Goal: Task Accomplishment & Management: Complete application form

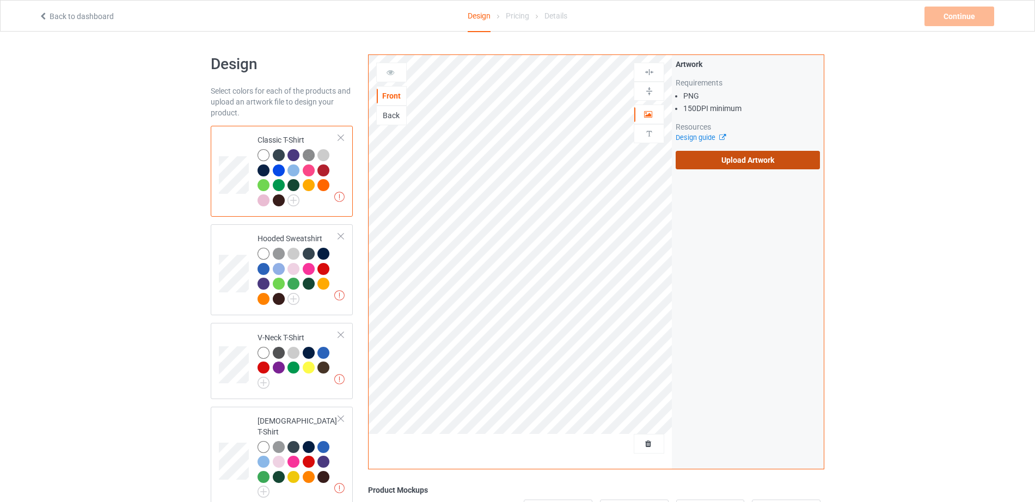
click at [718, 164] on label "Upload Artwork" at bounding box center [748, 160] width 144 height 19
click at [0, 0] on input "Upload Artwork" at bounding box center [0, 0] width 0 height 0
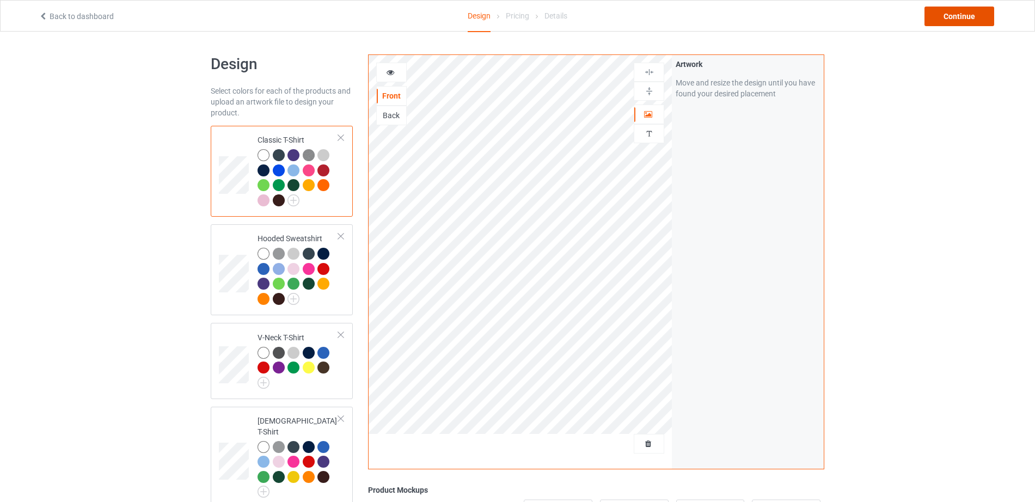
click at [945, 21] on div "Continue" at bounding box center [960, 17] width 70 height 20
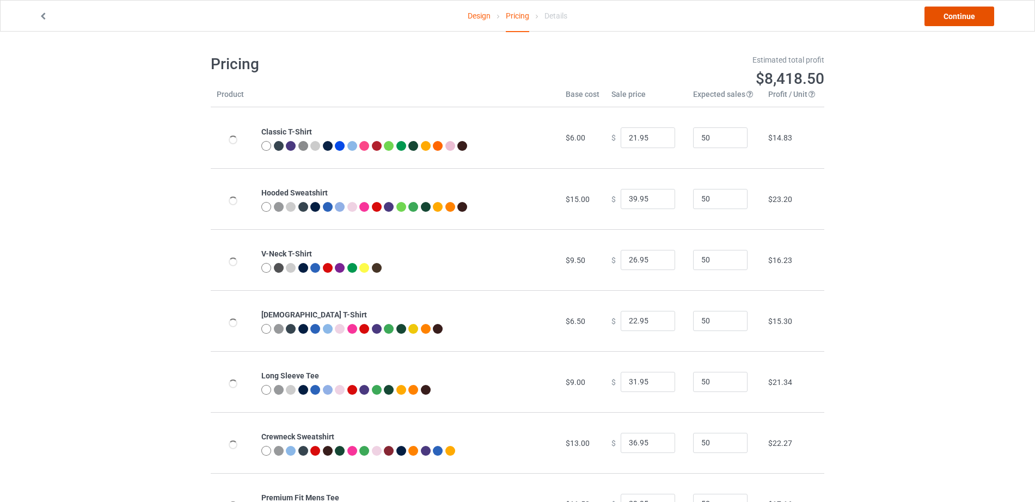
click at [945, 21] on link "Continue" at bounding box center [960, 17] width 70 height 20
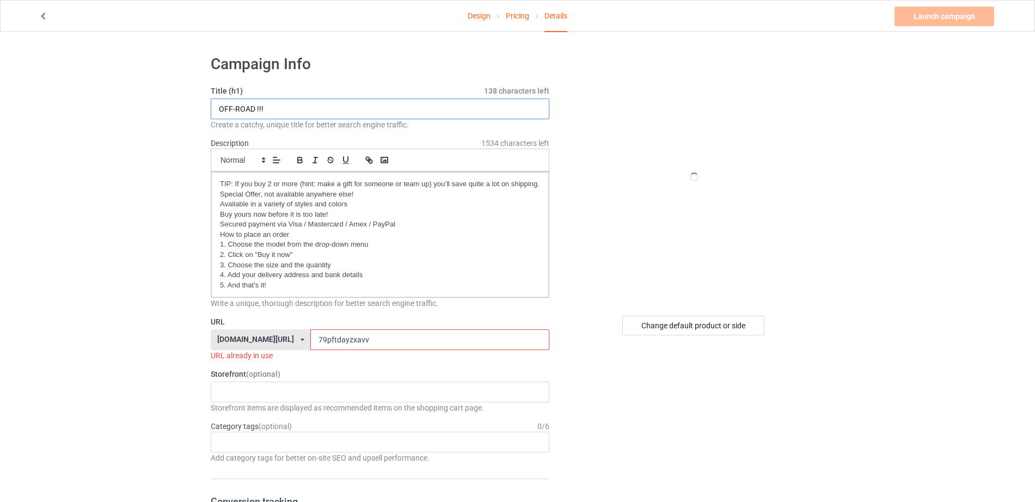
drag, startPoint x: 267, startPoint y: 107, endPoint x: 169, endPoint y: 107, distance: 97.5
drag, startPoint x: 295, startPoint y: 116, endPoint x: 209, endPoint y: 114, distance: 86.1
type input "CAMPING !!"
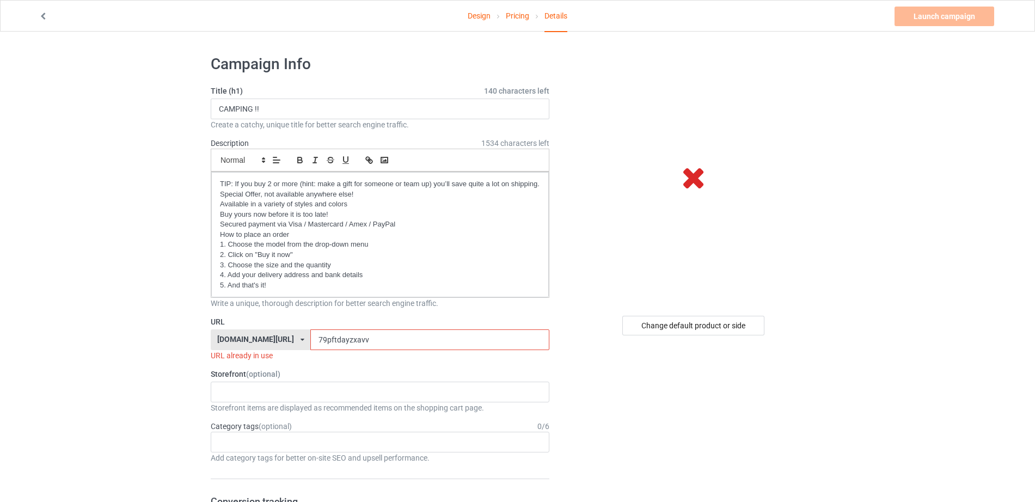
drag, startPoint x: 349, startPoint y: 335, endPoint x: 215, endPoint y: 334, distance: 134.0
click at [215, 334] on div "teechip.com/ teechip.com/ 587d0d41cee36fd012c64a69 79pftdayzxavv" at bounding box center [380, 339] width 339 height 21
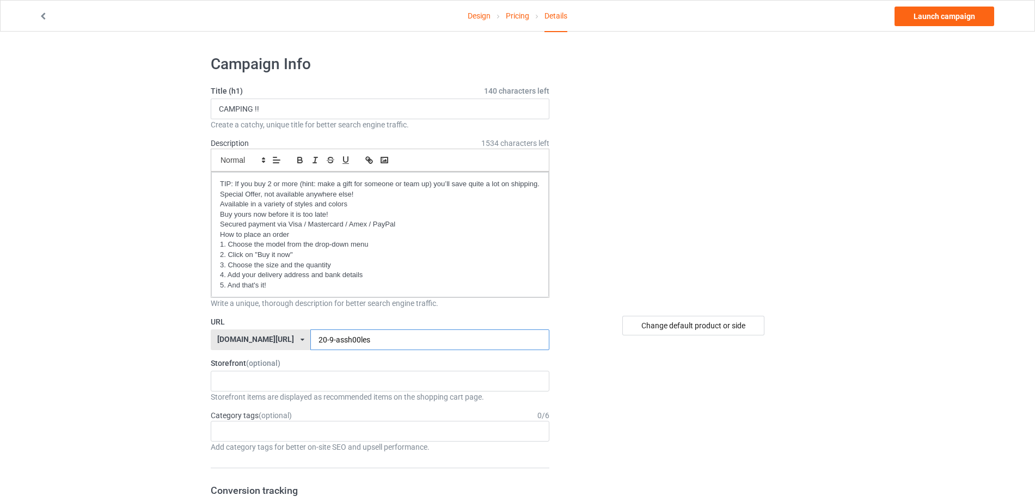
drag, startPoint x: 385, startPoint y: 339, endPoint x: 277, endPoint y: 340, distance: 107.8
click at [277, 340] on div "teechip.com/ teechip.com/ 587d0d41cee36fd012c64a69 20-9-assh00les" at bounding box center [380, 339] width 339 height 21
click at [368, 333] on input "20-9-assh00les" at bounding box center [429, 339] width 239 height 21
drag, startPoint x: 368, startPoint y: 333, endPoint x: 365, endPoint y: 341, distance: 8.5
click at [365, 341] on input "20-9-assh00les5" at bounding box center [429, 339] width 239 height 21
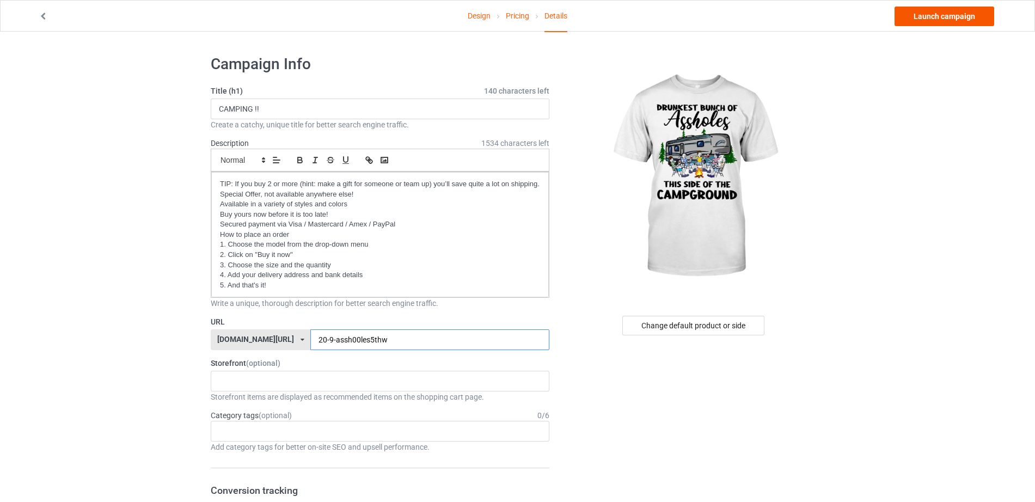
type input "20-9-assh00les5thw"
click at [972, 8] on link "Launch campaign" at bounding box center [945, 17] width 100 height 20
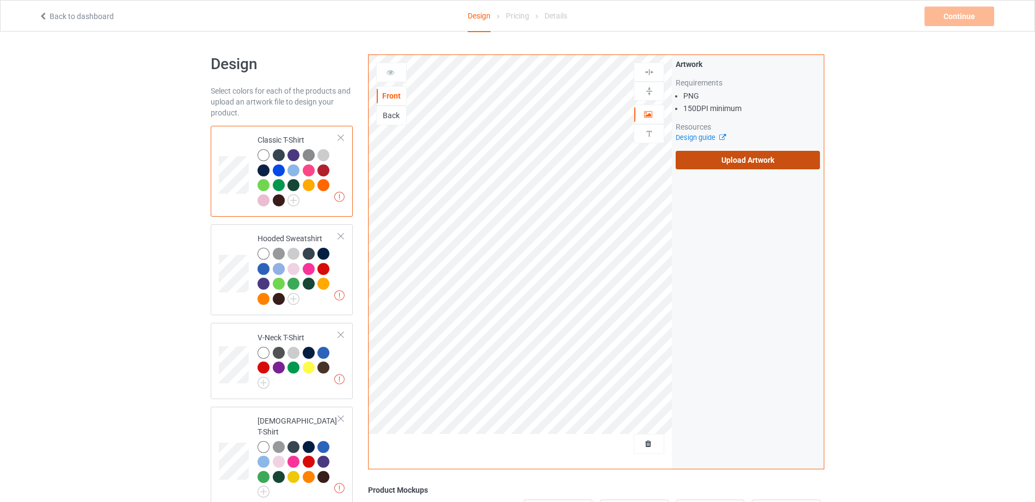
click at [714, 168] on label "Upload Artwork" at bounding box center [748, 160] width 144 height 19
click at [0, 0] on input "Upload Artwork" at bounding box center [0, 0] width 0 height 0
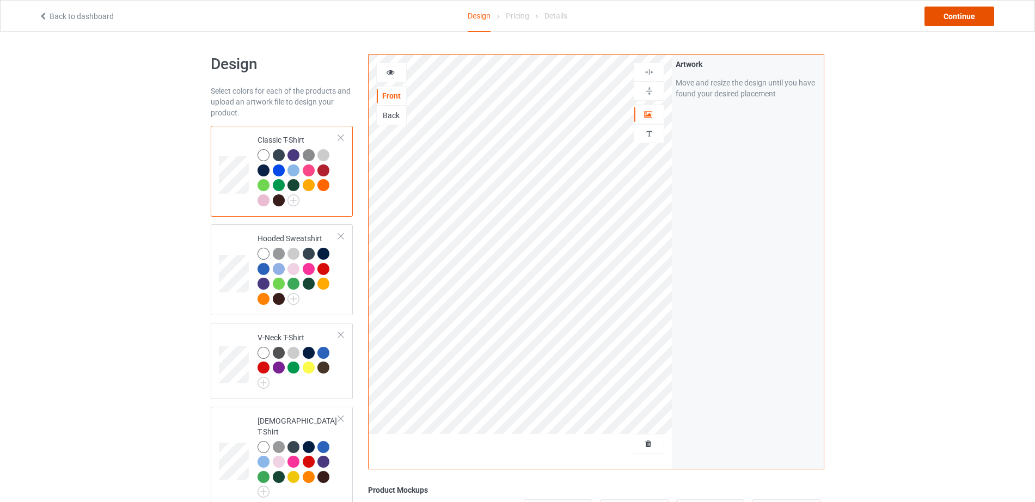
click at [947, 12] on div "Continue" at bounding box center [960, 17] width 70 height 20
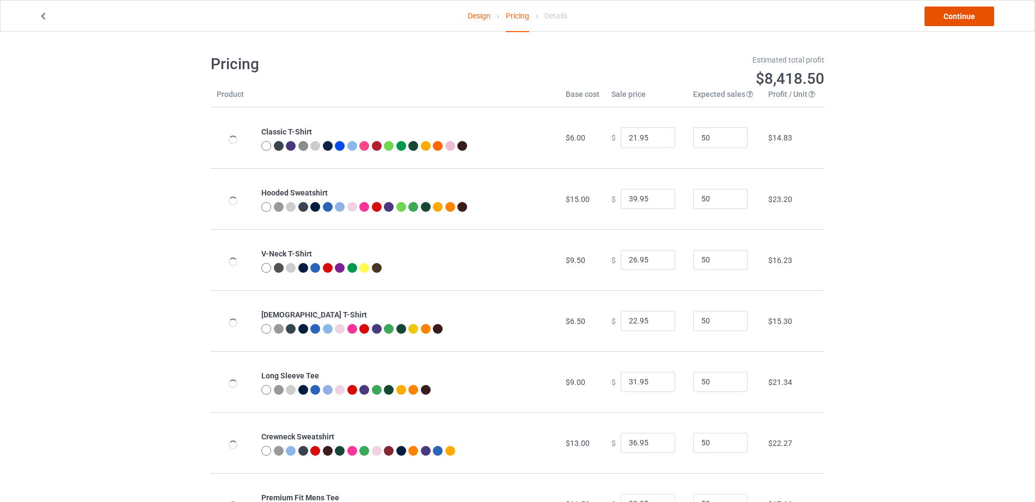
click at [947, 12] on link "Continue" at bounding box center [960, 17] width 70 height 20
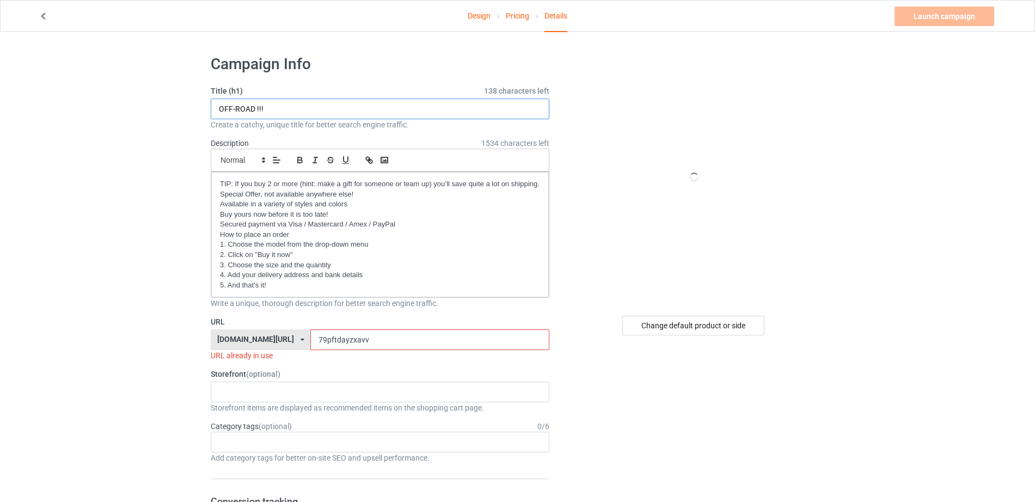
drag, startPoint x: 292, startPoint y: 108, endPoint x: 176, endPoint y: 103, distance: 116.7
paste input "CAMPING"
type input "CAMPING !!"
drag, startPoint x: 356, startPoint y: 345, endPoint x: 246, endPoint y: 340, distance: 110.6
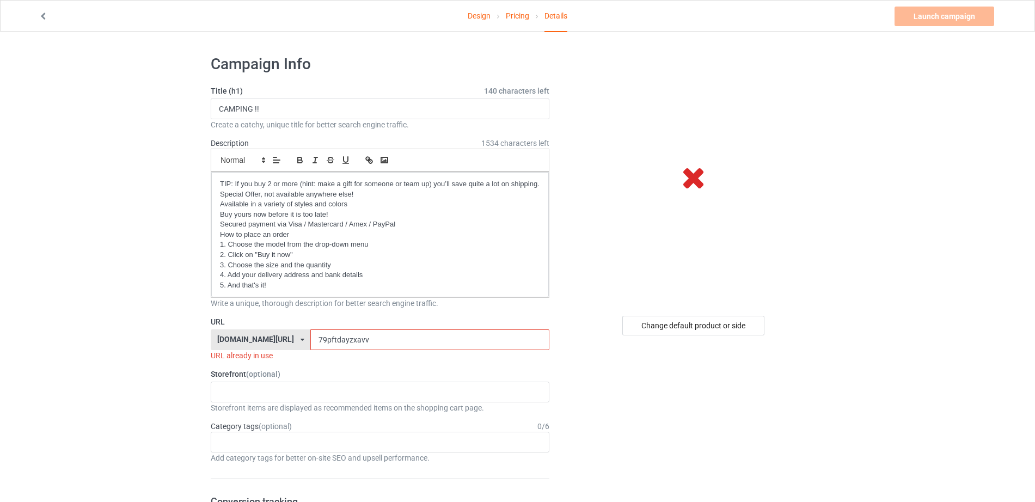
click at [246, 340] on div "[DOMAIN_NAME][URL] [DOMAIN_NAME][URL] 587d0d41cee36fd012c64a69 79pftdayzxavv" at bounding box center [380, 339] width 339 height 21
paste input "20-9-assh00les"
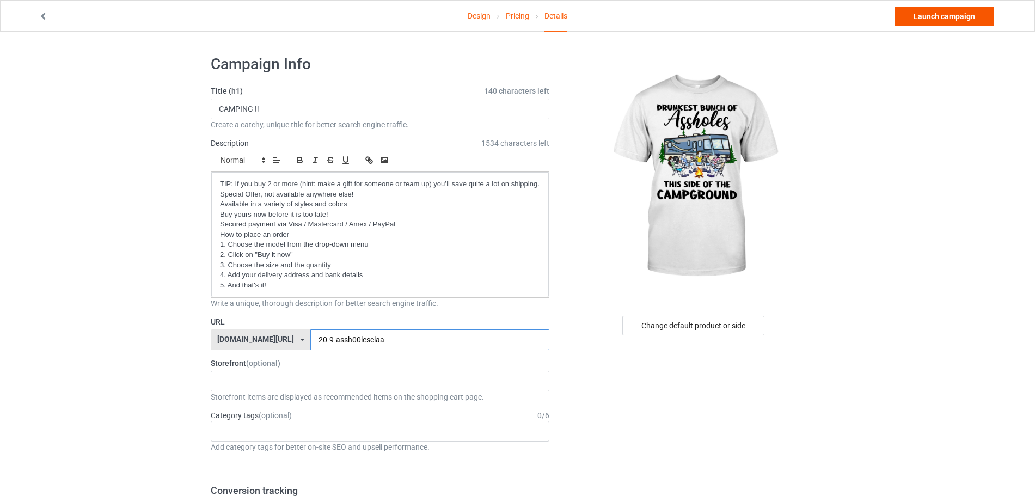
type input "20-9-assh00lesclaa"
click at [926, 16] on link "Launch campaign" at bounding box center [945, 17] width 100 height 20
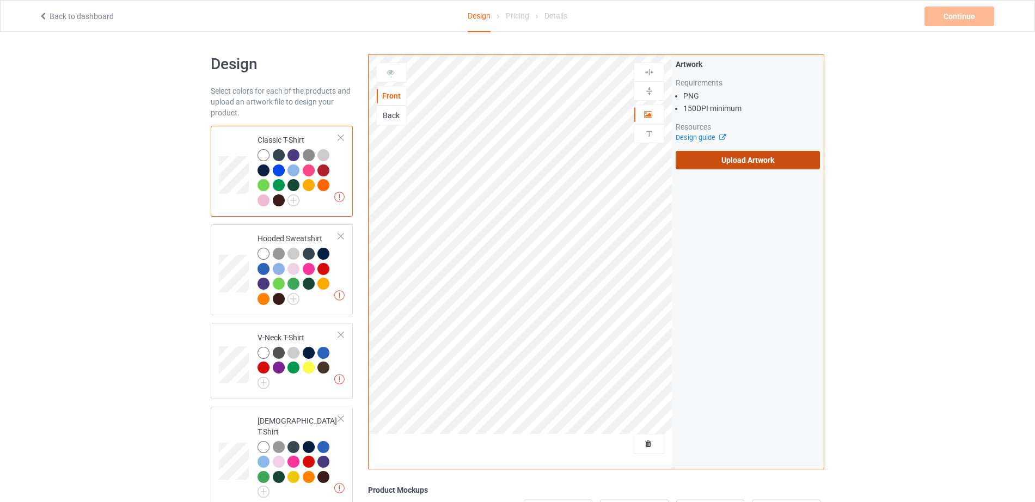
click at [712, 160] on label "Upload Artwork" at bounding box center [748, 160] width 144 height 19
click at [0, 0] on input "Upload Artwork" at bounding box center [0, 0] width 0 height 0
click at [698, 160] on label "Upload Artwork" at bounding box center [748, 160] width 144 height 19
click at [0, 0] on input "Upload Artwork" at bounding box center [0, 0] width 0 height 0
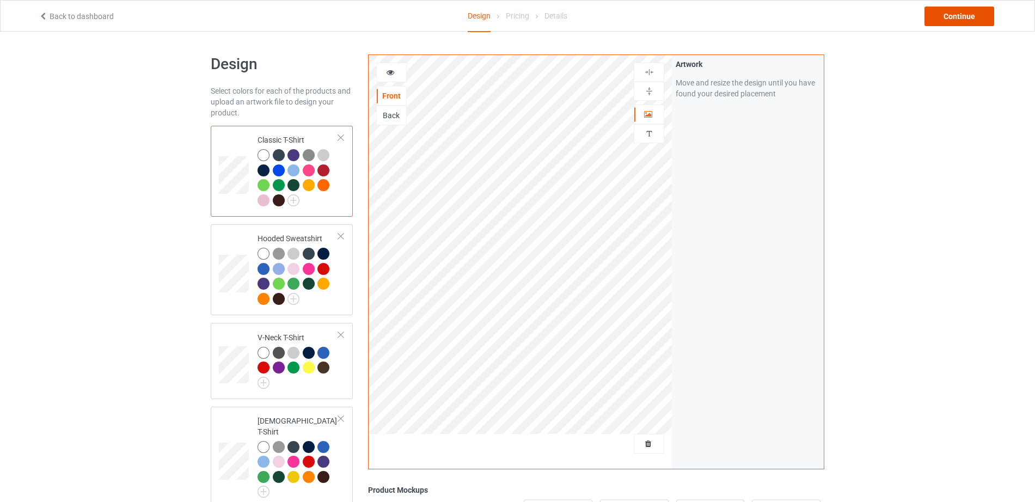
click at [947, 9] on div "Continue" at bounding box center [960, 17] width 70 height 20
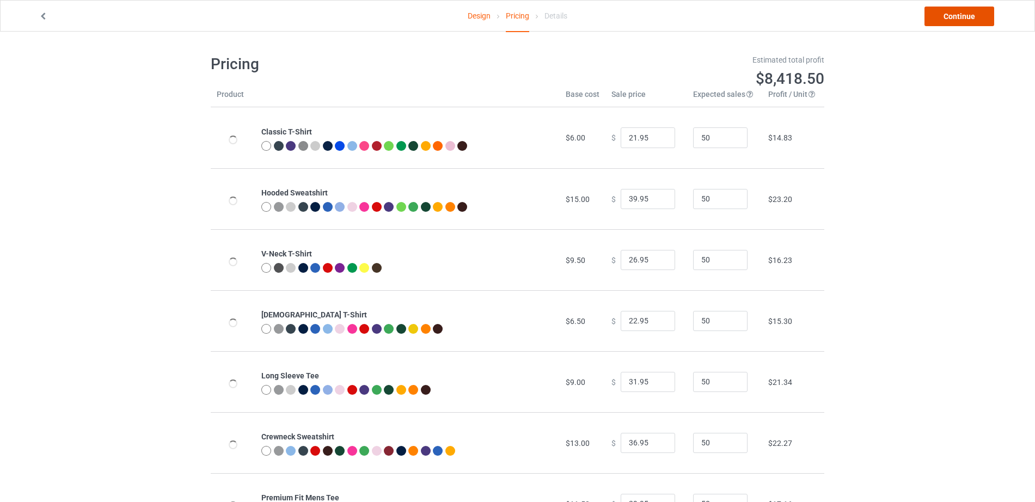
click at [947, 9] on link "Continue" at bounding box center [960, 17] width 70 height 20
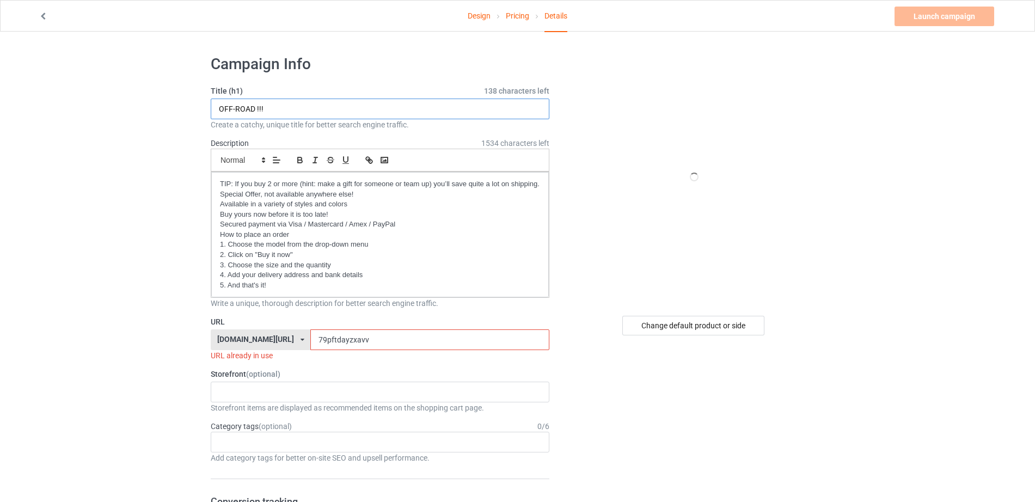
drag, startPoint x: 290, startPoint y: 107, endPoint x: 411, endPoint y: 1, distance: 161.7
paste input "CAMPING"
type input "CAMPING !!"
drag, startPoint x: 352, startPoint y: 341, endPoint x: 236, endPoint y: 339, distance: 116.0
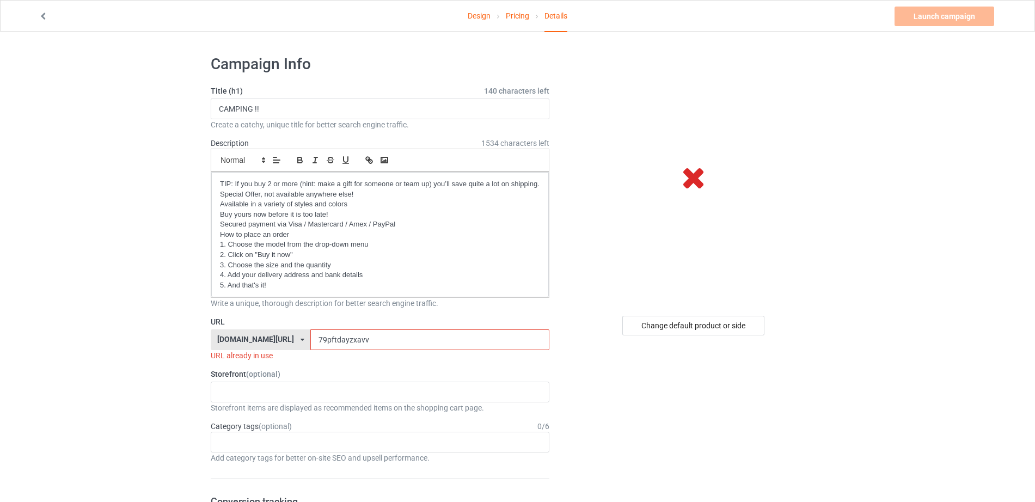
click at [236, 339] on div "teechip.com/ teechip.com/ 587d0d41cee36fd012c64a69 79pftdayzxavv" at bounding box center [380, 339] width 339 height 21
paste input "20-9-assh00les"
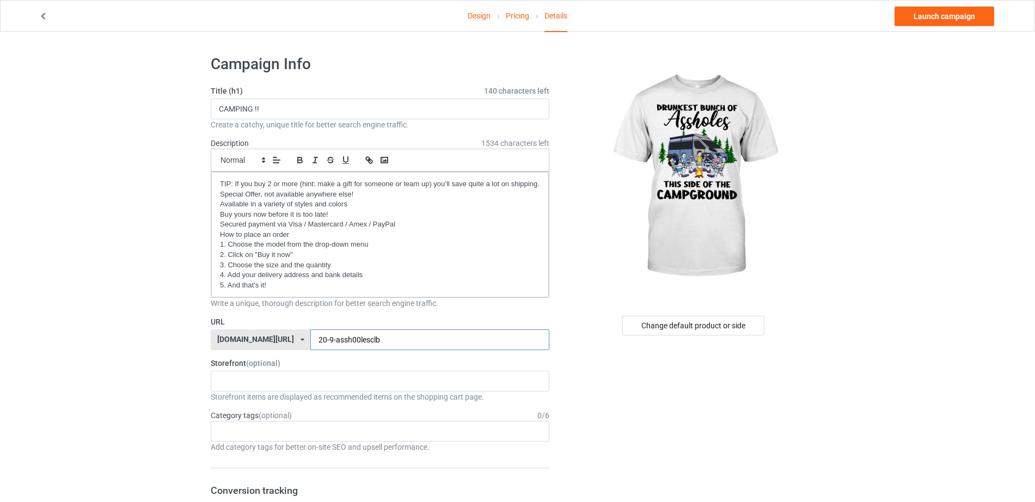
type input "20-9-assh00lesclb"
click at [930, 14] on link "Launch campaign" at bounding box center [945, 17] width 100 height 20
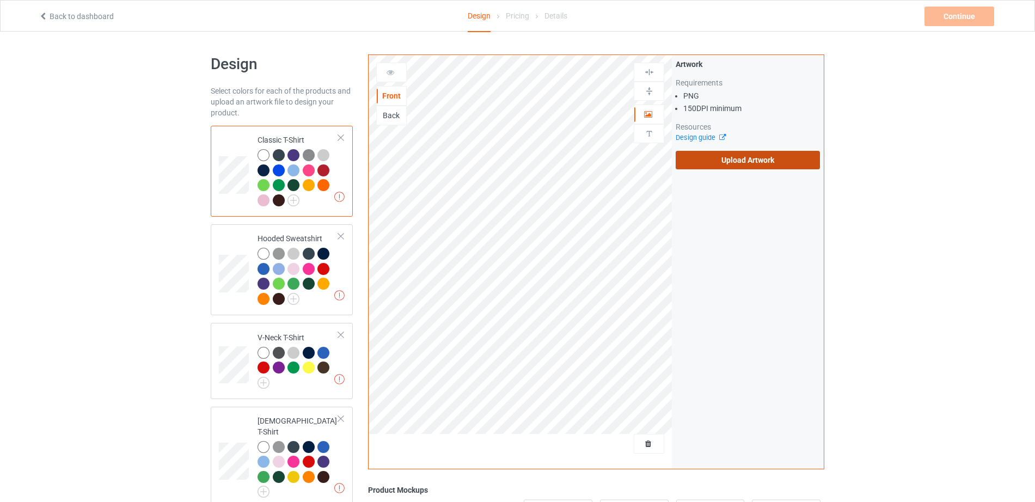
click at [729, 161] on label "Upload Artwork" at bounding box center [748, 160] width 144 height 19
click at [0, 0] on input "Upload Artwork" at bounding box center [0, 0] width 0 height 0
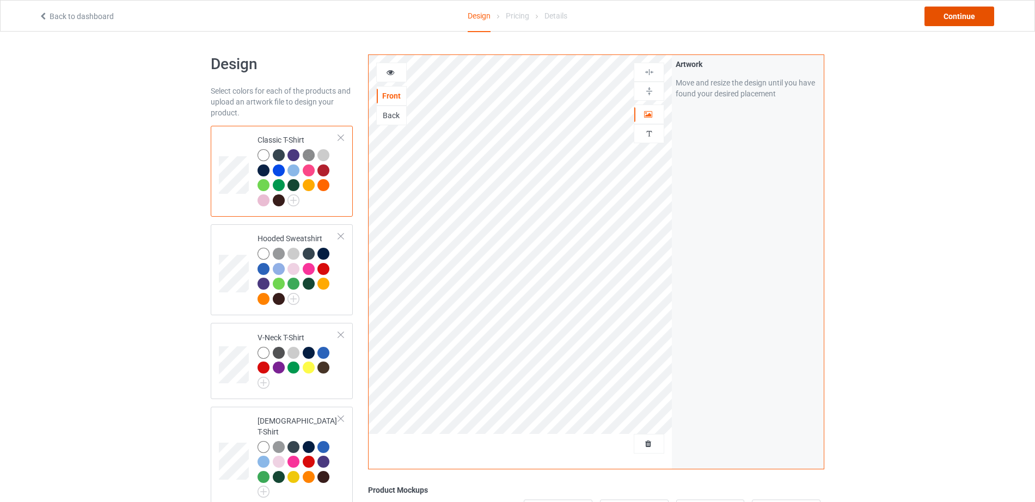
click at [946, 17] on div "Continue" at bounding box center [960, 17] width 70 height 20
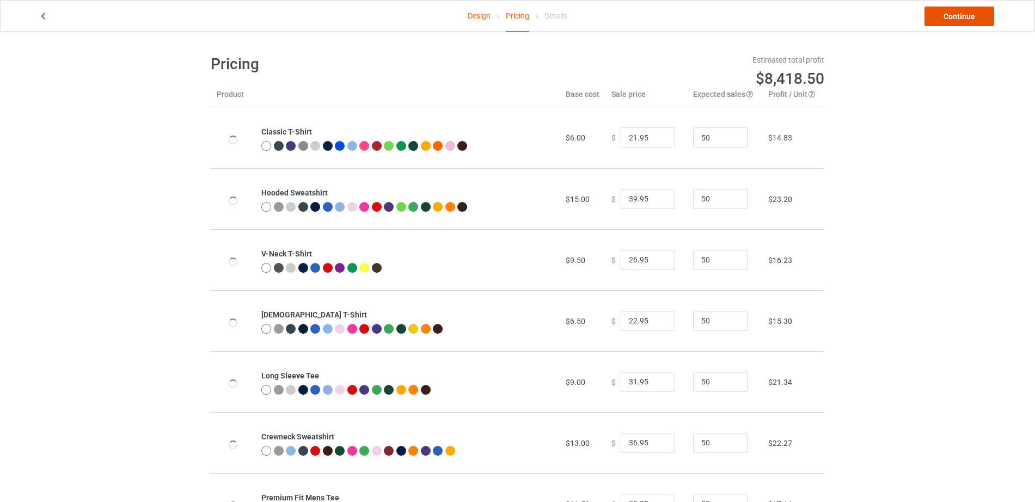
click at [946, 17] on link "Continue" at bounding box center [960, 17] width 70 height 20
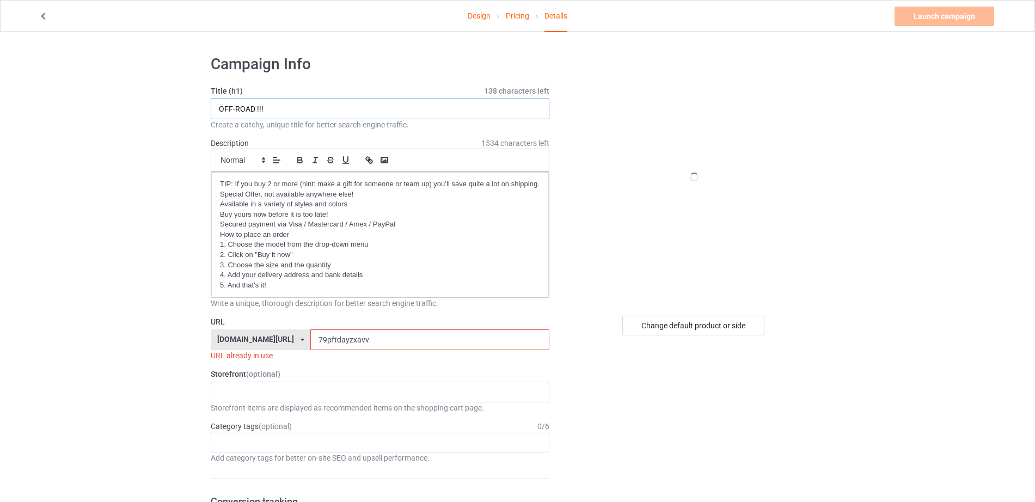
paste input "CAMPING"
type input "CAMPING !!"
drag, startPoint x: 421, startPoint y: 335, endPoint x: 250, endPoint y: 335, distance: 171.0
click at [250, 335] on div "[DOMAIN_NAME][URL] [DOMAIN_NAME][URL] 587d0d41cee36fd012c64a69 79pftdayzxavv" at bounding box center [380, 339] width 339 height 21
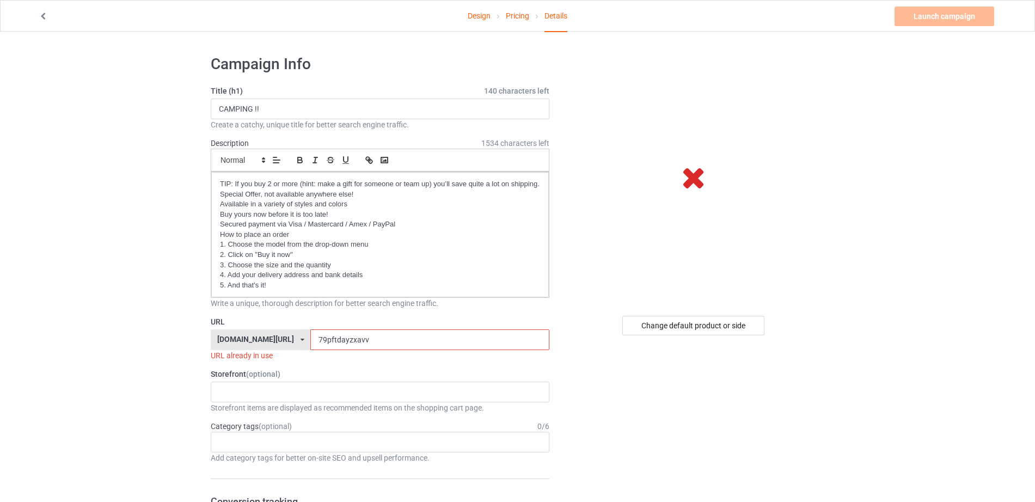
paste input "20-9-assh00les"
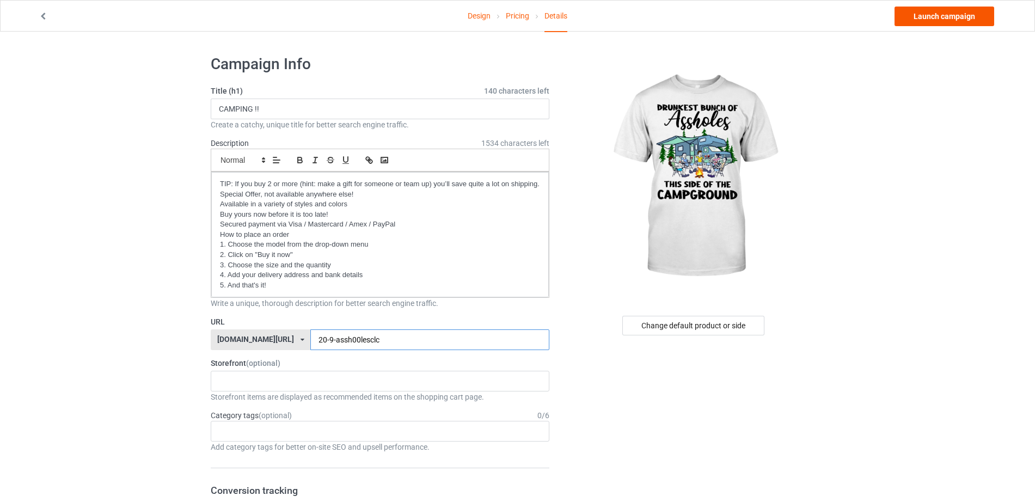
type input "20-9-assh00lesclc"
click at [947, 21] on link "Launch campaign" at bounding box center [945, 17] width 100 height 20
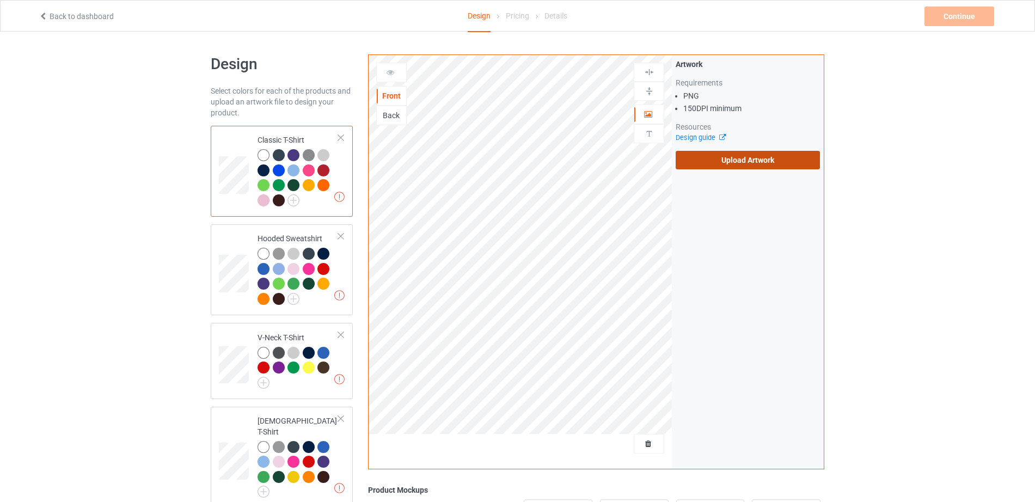
click at [699, 167] on label "Upload Artwork" at bounding box center [748, 160] width 144 height 19
click at [0, 0] on input "Upload Artwork" at bounding box center [0, 0] width 0 height 0
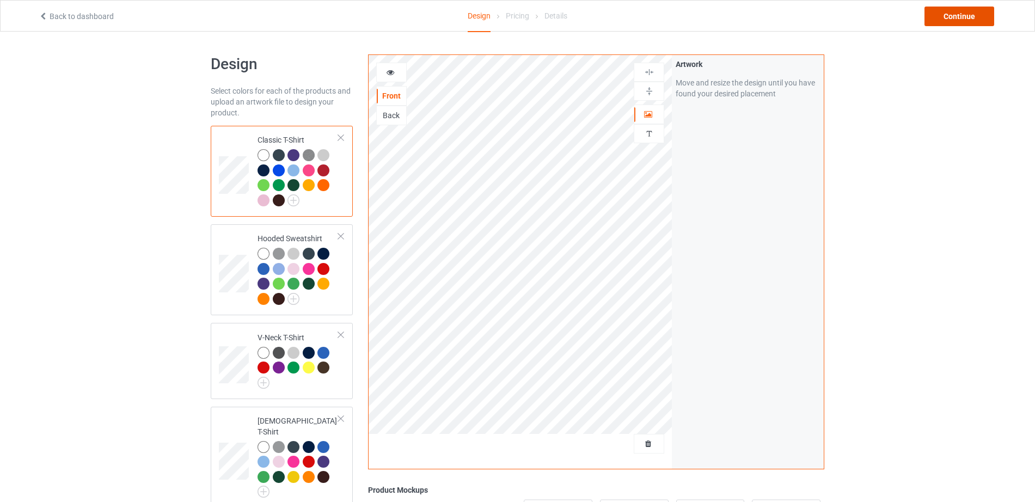
click at [975, 11] on div "Continue" at bounding box center [960, 17] width 70 height 20
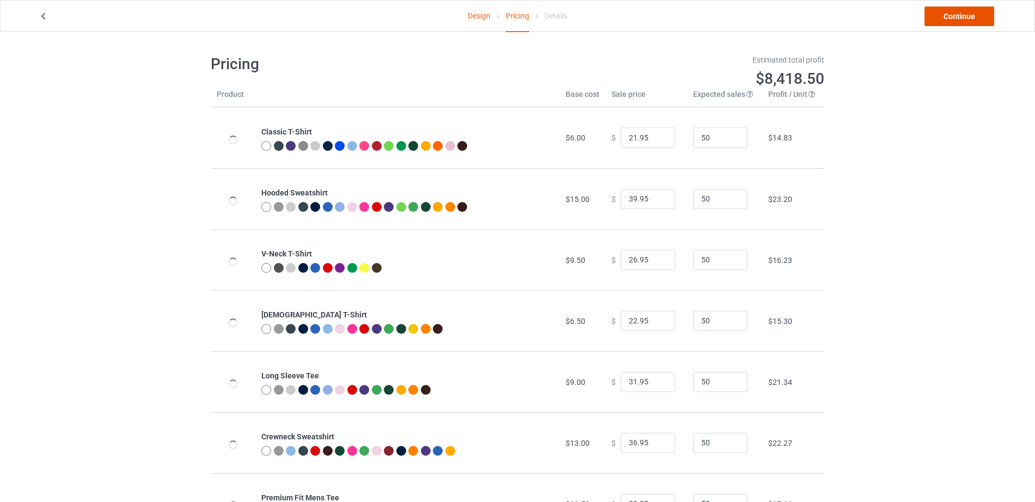
click at [975, 11] on link "Continue" at bounding box center [960, 17] width 70 height 20
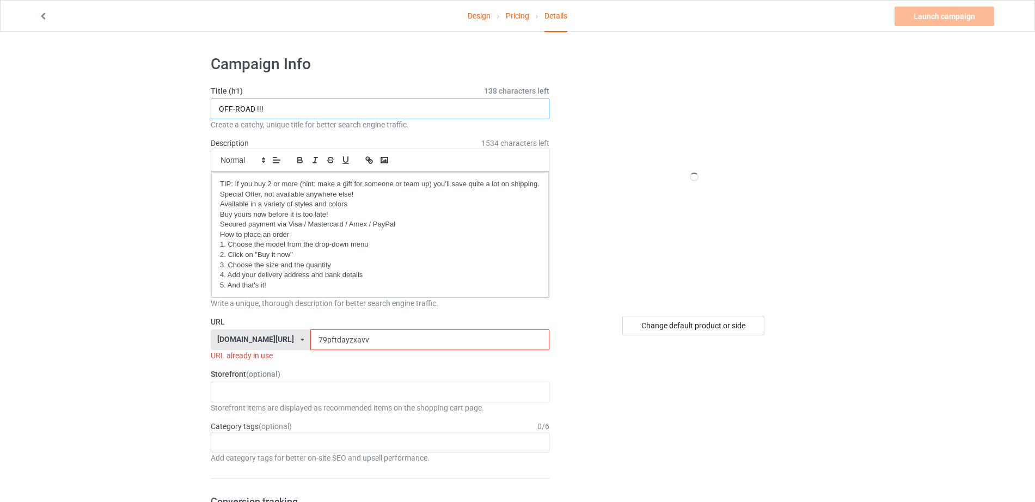
drag, startPoint x: 210, startPoint y: 104, endPoint x: 182, endPoint y: 104, distance: 28.3
paste input "CAMPING"
type input "CAMPING !!"
drag, startPoint x: 352, startPoint y: 336, endPoint x: 210, endPoint y: 337, distance: 142.7
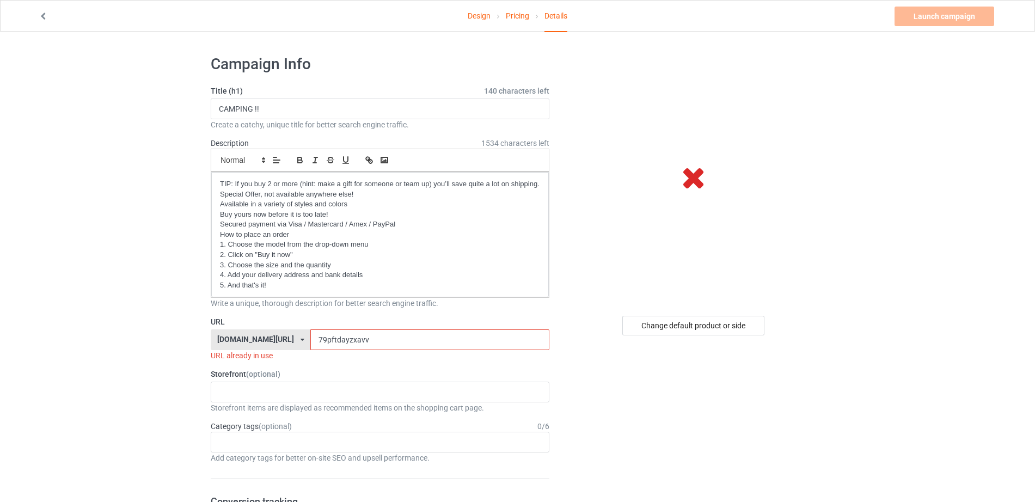
paste input "20-9-assh00les"
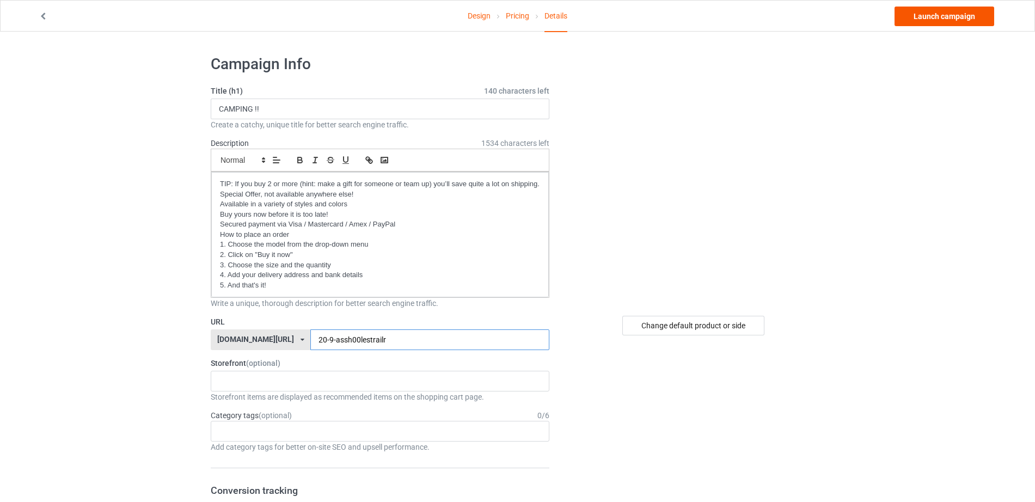
type input "20-9-assh00lestrailr"
click at [964, 16] on link "Launch campaign" at bounding box center [945, 17] width 100 height 20
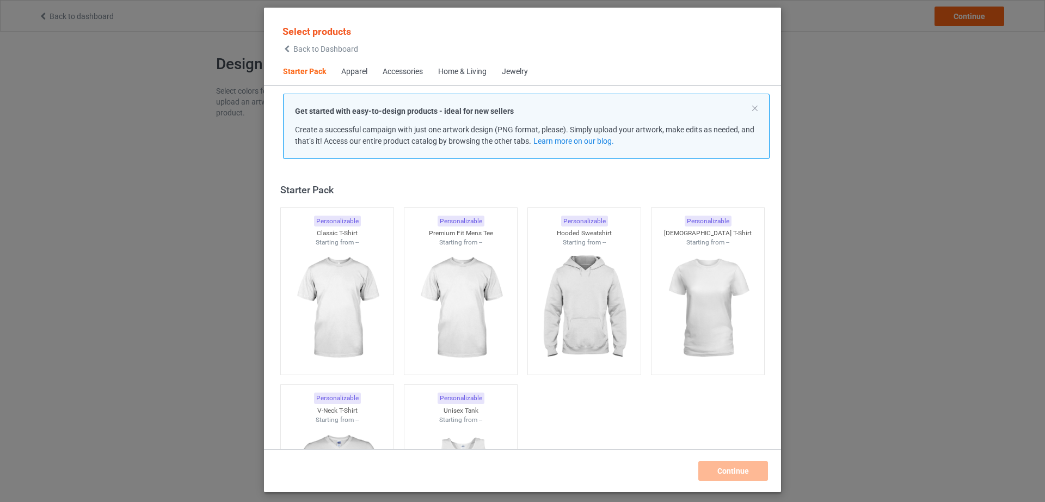
scroll to position [14, 0]
